Goal: Information Seeking & Learning: Find contact information

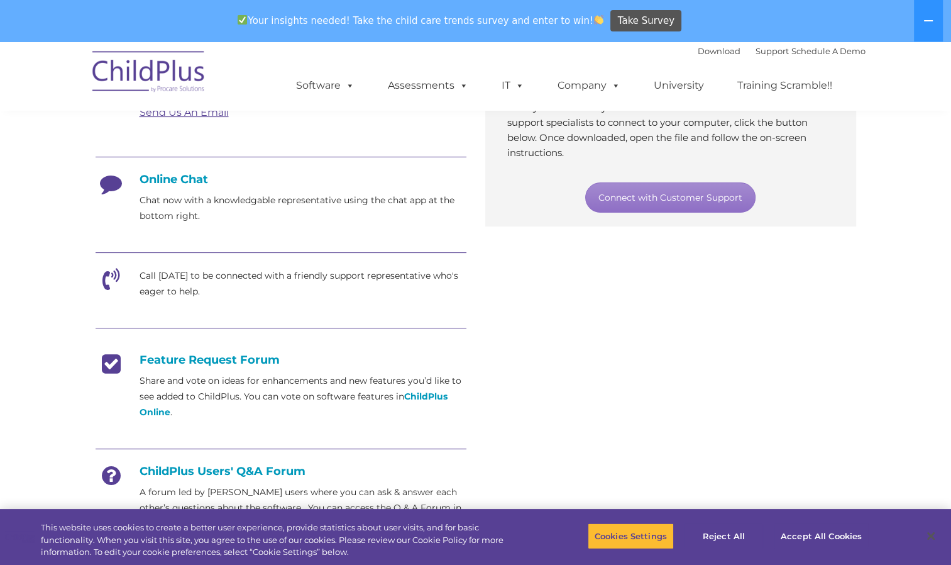
click at [37, 415] on section "Customer Support Need help with ChildPlus? We offer many convenient ways to con…" at bounding box center [475, 235] width 951 height 970
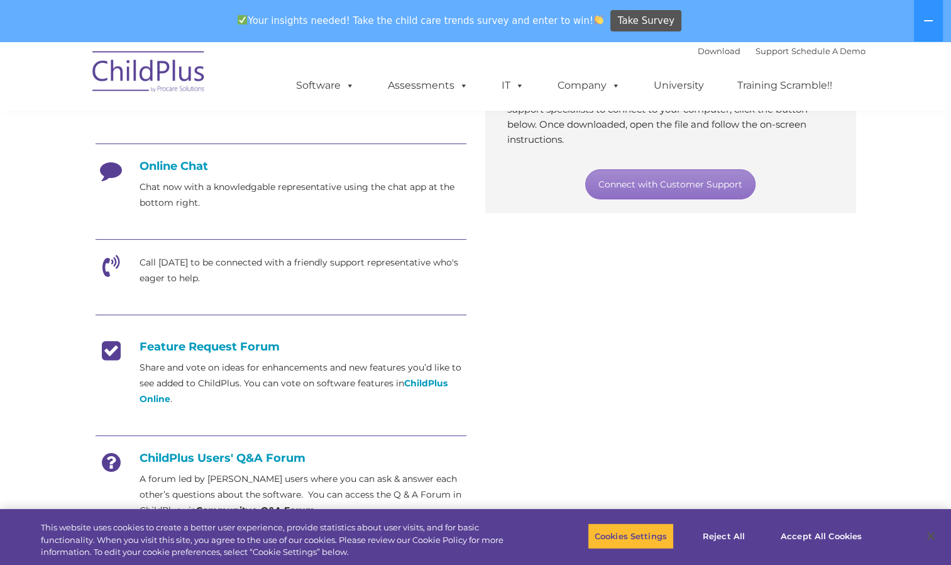
click at [102, 267] on icon at bounding box center [111, 270] width 31 height 31
click at [112, 272] on icon at bounding box center [111, 270] width 31 height 31
click at [114, 274] on icon at bounding box center [111, 270] width 31 height 31
click at [221, 278] on p "Call [DATE] to be connected with a friendly support representative who's eager …" at bounding box center [303, 270] width 327 height 31
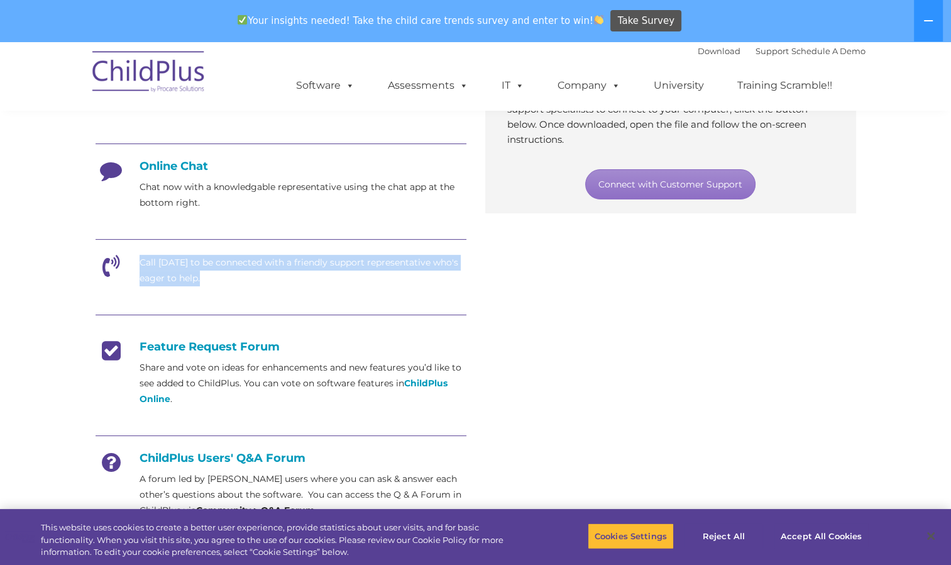
click at [221, 278] on p "Call [DATE] to be connected with a friendly support representative who's eager …" at bounding box center [303, 270] width 327 height 31
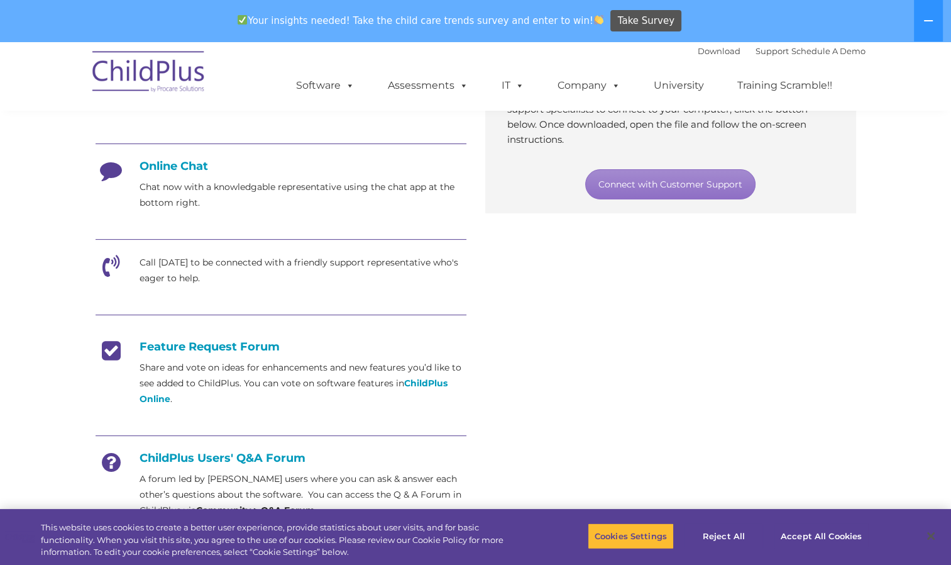
drag, startPoint x: 221, startPoint y: 278, endPoint x: 165, endPoint y: 169, distance: 123.2
click at [165, 169] on h4 "Online Chat" at bounding box center [281, 166] width 371 height 14
click at [384, 188] on p "Chat now with a knowledgable representative using the chat app at the bottom ri…" at bounding box center [303, 194] width 327 height 31
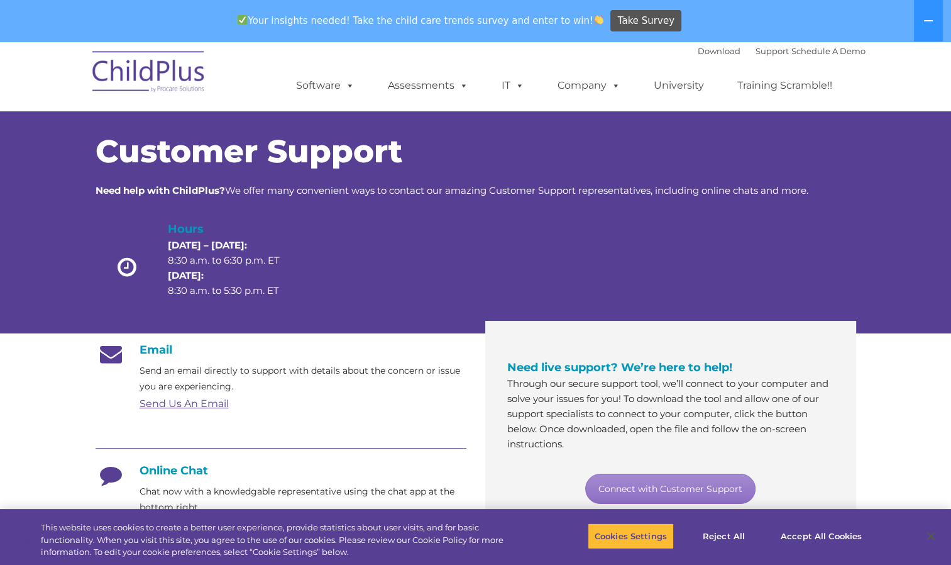
click at [167, 472] on h4 "Online Chat" at bounding box center [281, 470] width 371 height 14
click at [148, 470] on h4 "Online Chat" at bounding box center [281, 470] width 371 height 14
click at [146, 469] on h4 "Online Chat" at bounding box center [281, 470] width 371 height 14
click at [718, 494] on link "Connect with Customer Support" at bounding box center [670, 489] width 170 height 30
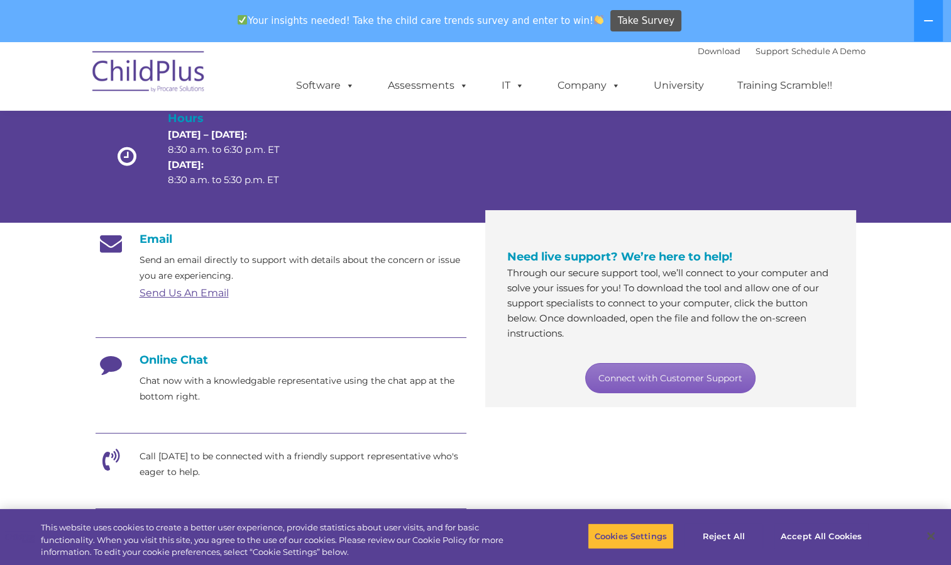
scroll to position [201, 0]
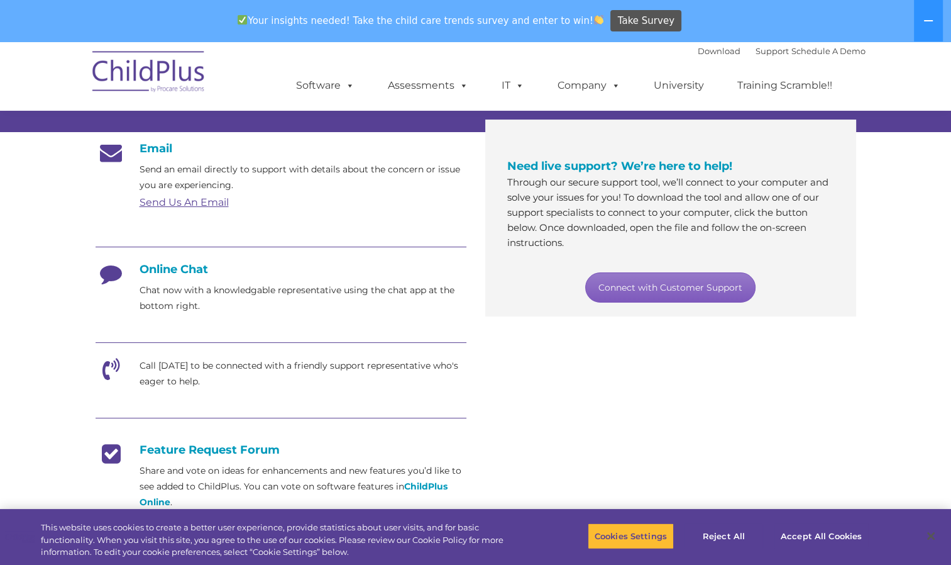
click at [695, 282] on link "Connect with Customer Support" at bounding box center [670, 287] width 170 height 30
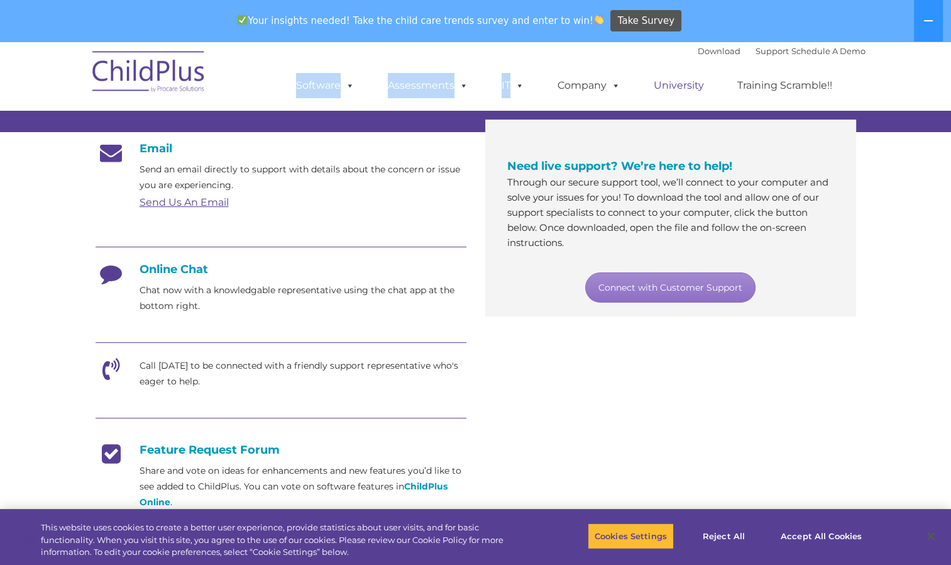
drag, startPoint x: 358, startPoint y: 57, endPoint x: 678, endPoint y: 82, distance: 321.0
click at [678, 82] on div "Download Support | Schedule A Demo  MENU MENU Software ChildPlus: The original…" at bounding box center [568, 76] width 595 height 69
click at [206, 203] on link "Send Us An Email" at bounding box center [184, 202] width 89 height 12
click at [609, 405] on div "Email Send an email directly to support with details about the concern or issue…" at bounding box center [476, 384] width 780 height 505
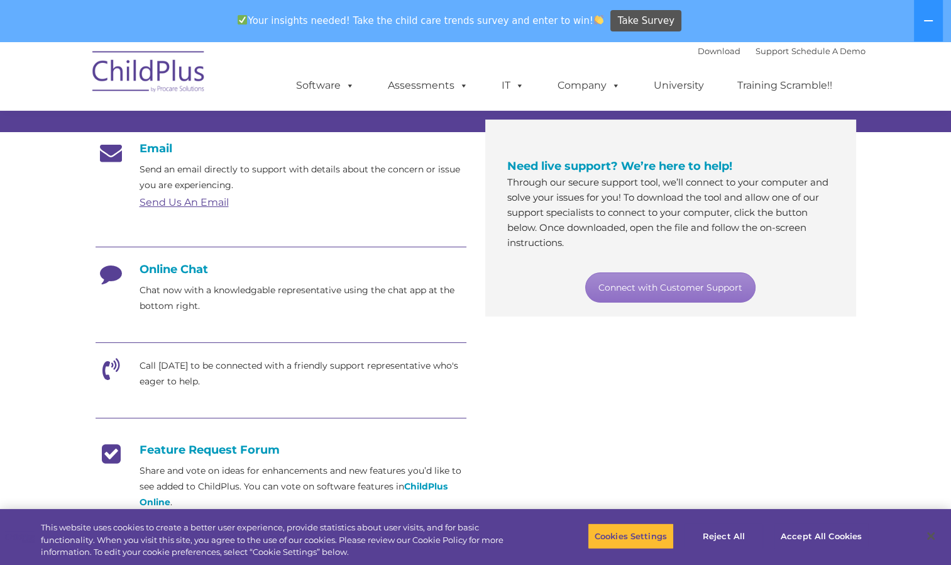
click at [601, 407] on div "Email Send an email directly to support with details about the concern or issue…" at bounding box center [476, 384] width 780 height 505
click at [606, 412] on div "Email Send an email directly to support with details about the concern or issue…" at bounding box center [476, 384] width 780 height 505
click at [177, 203] on link "Send Us An Email" at bounding box center [184, 202] width 89 height 12
click at [187, 204] on link "Send Us An Email" at bounding box center [184, 202] width 89 height 12
click at [209, 199] on link "Send Us An Email" at bounding box center [184, 202] width 89 height 12
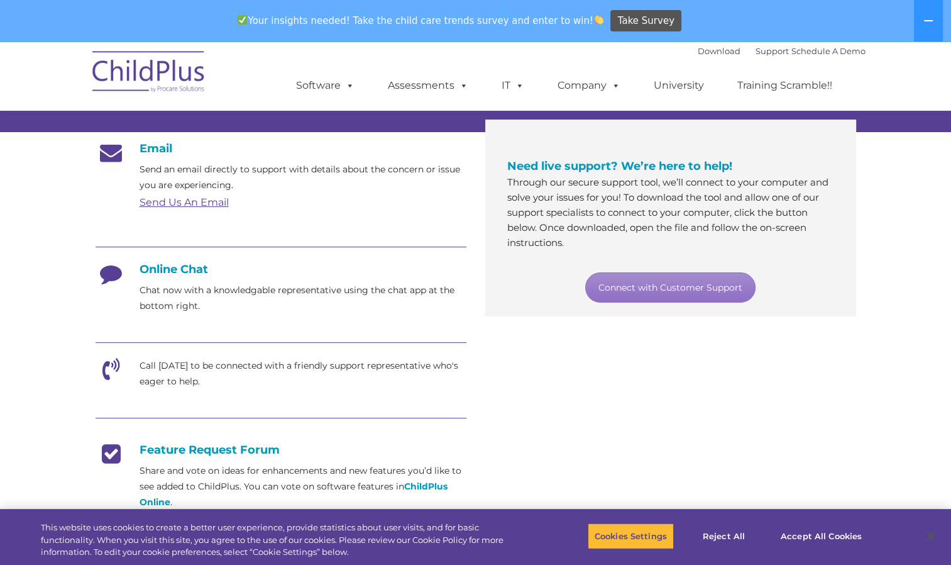
click at [209, 199] on link "Send Us An Email" at bounding box center [184, 202] width 89 height 12
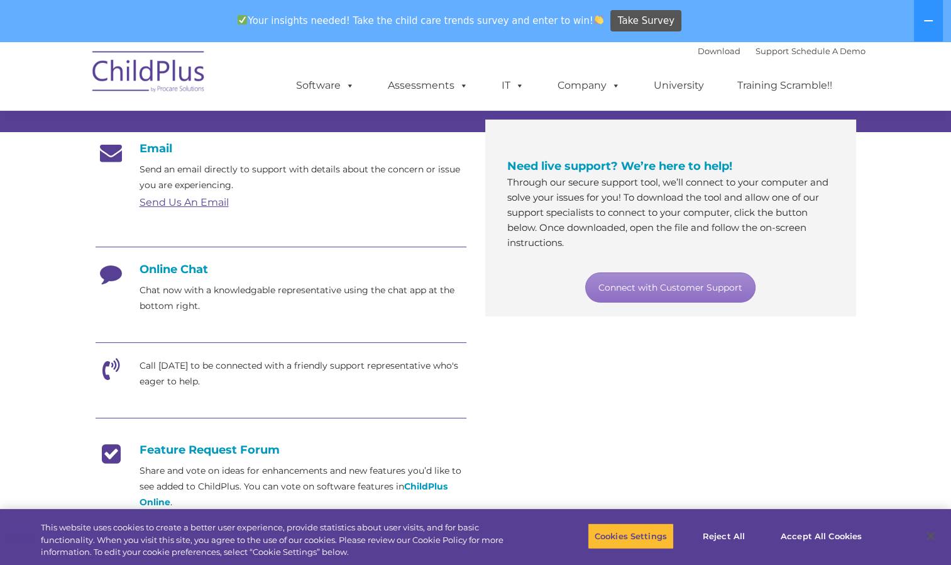
click at [209, 199] on link "Send Us An Email" at bounding box center [184, 202] width 89 height 12
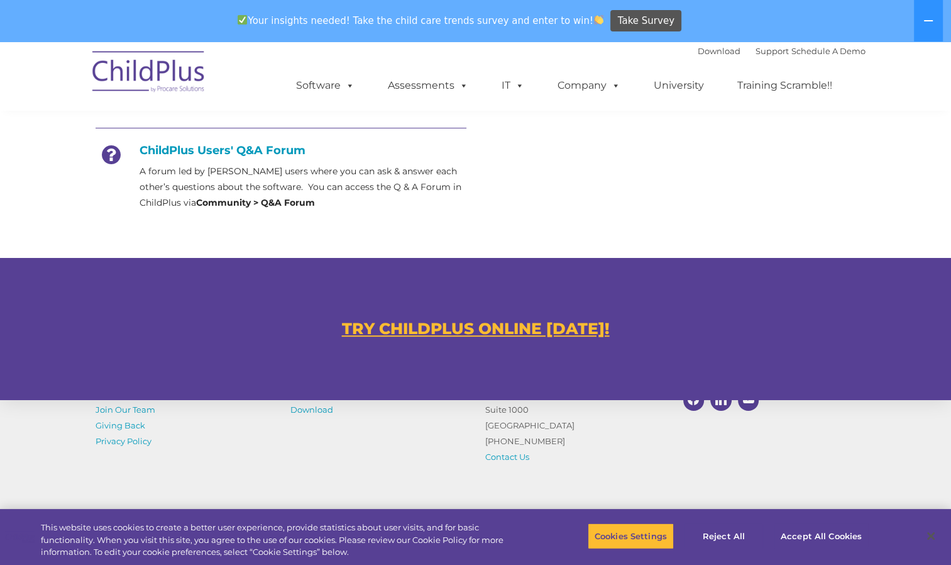
scroll to position [714, 0]
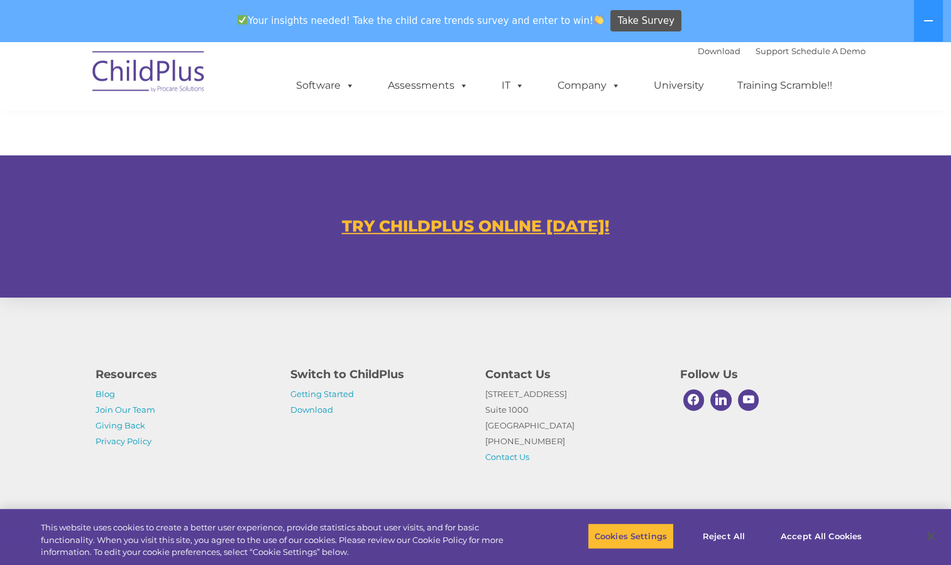
click at [194, 175] on div "TRY CHILDPLUS ONLINE [DATE]!" at bounding box center [475, 225] width 951 height 141
click at [540, 453] on p "1040 Crown Pointe Pkwy Suite 1000 Atlanta, GA 30338 (800) 888-6674 Contact Us" at bounding box center [573, 425] width 176 height 79
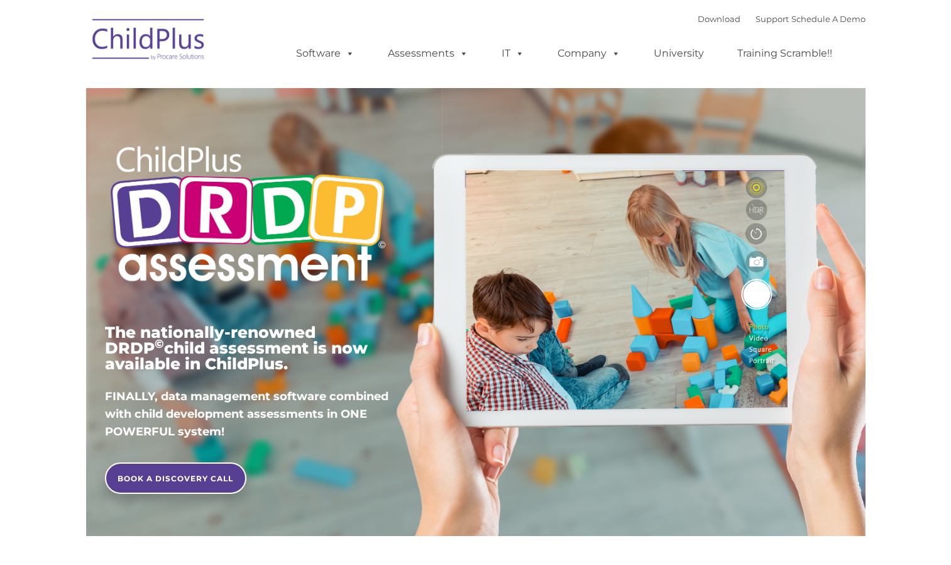
type input ""
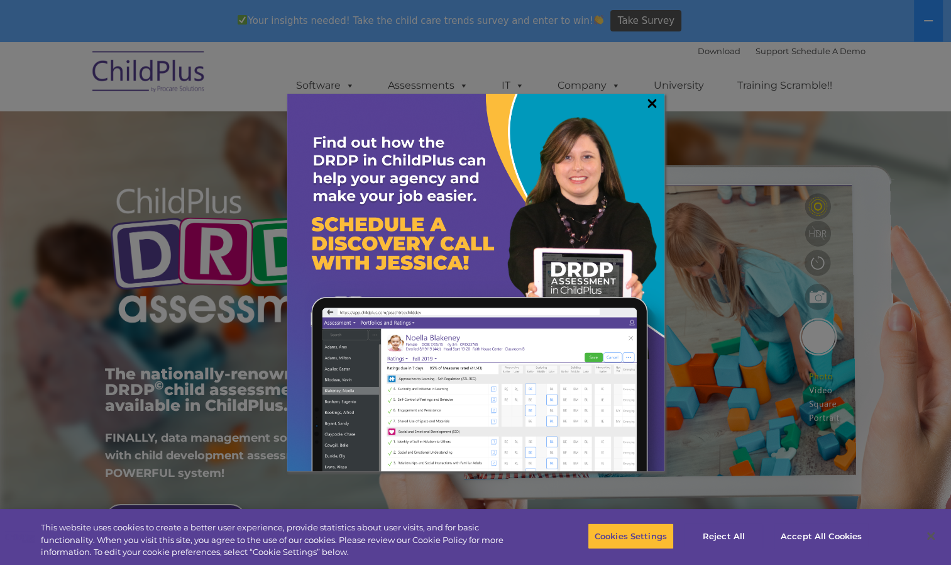
click at [651, 97] on link "×" at bounding box center [652, 103] width 14 height 13
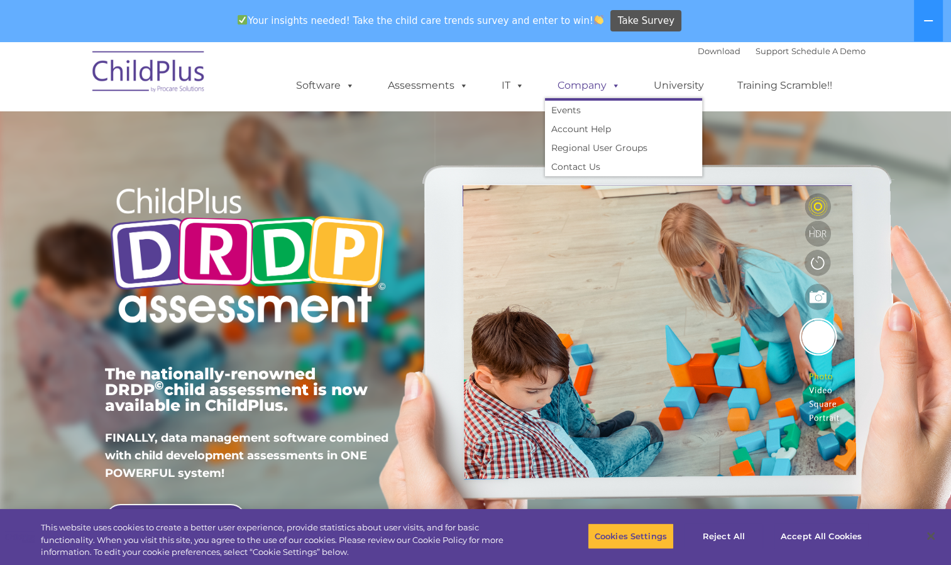
click at [612, 87] on span at bounding box center [614, 85] width 14 height 12
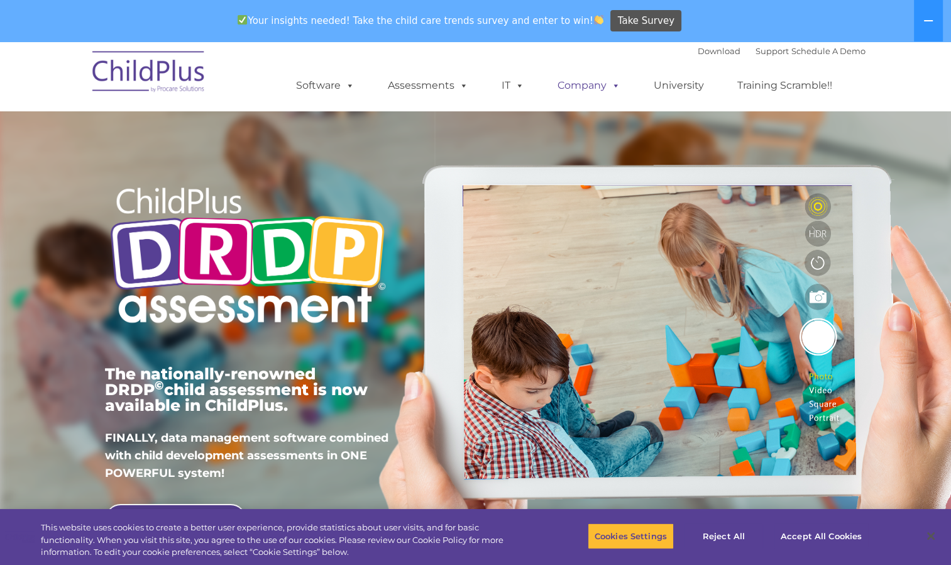
click at [616, 84] on span at bounding box center [614, 85] width 14 height 12
